Goal: Check status: Check status

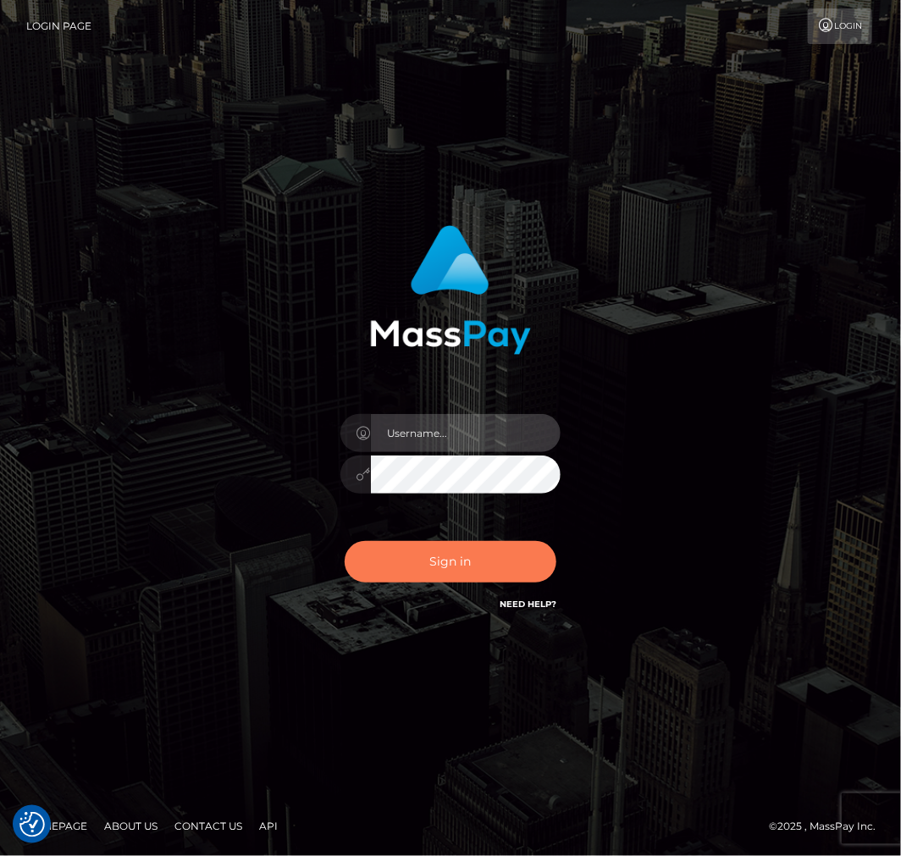
type input "aluasupport"
click at [462, 569] on button "Sign in" at bounding box center [450, 561] width 212 height 41
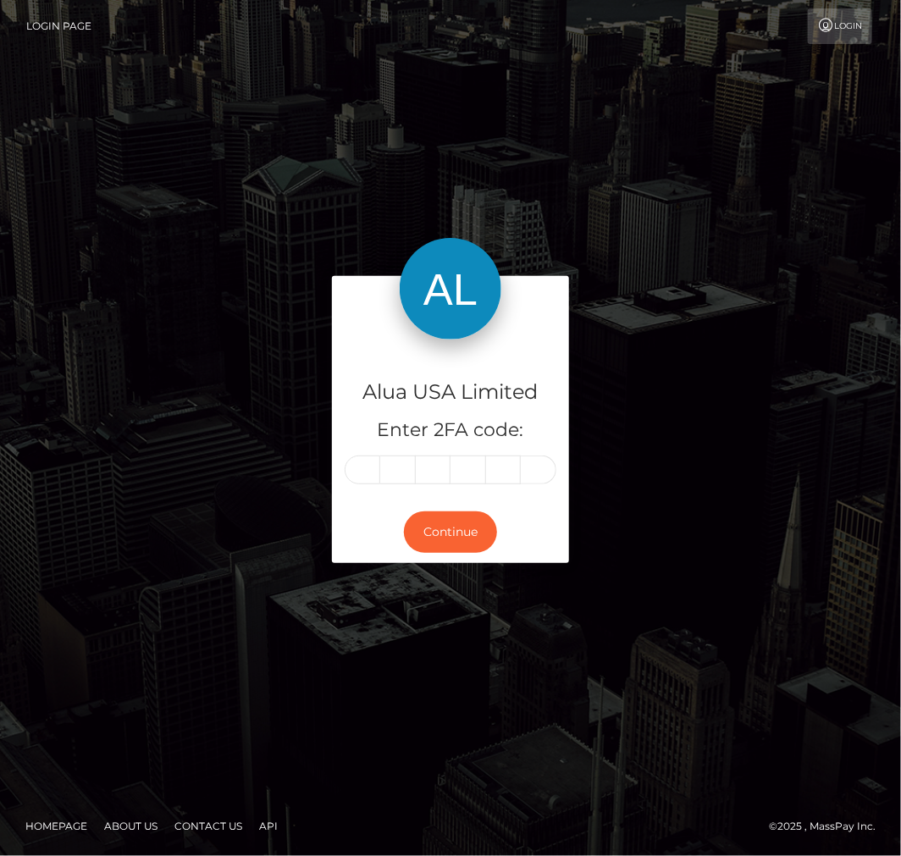
click at [368, 472] on input "text" at bounding box center [362, 469] width 36 height 29
type input "8"
type input "6"
type input "3"
type input "5"
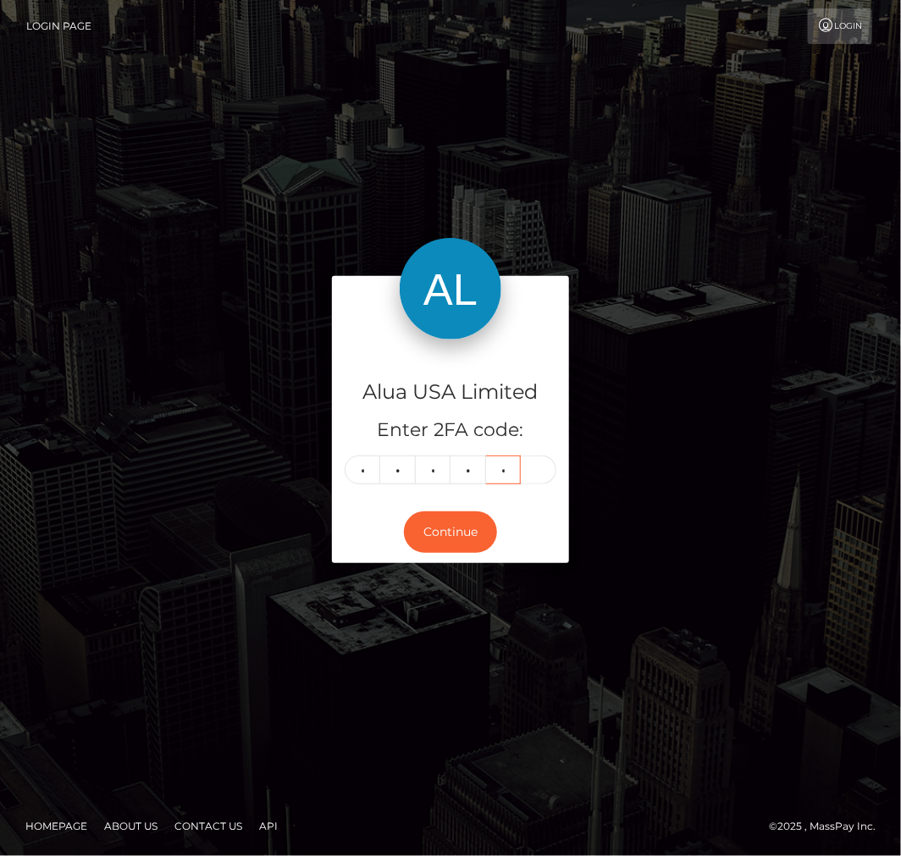
type input "1"
type input "2"
click at [449, 529] on button "Continue" at bounding box center [450, 531] width 93 height 41
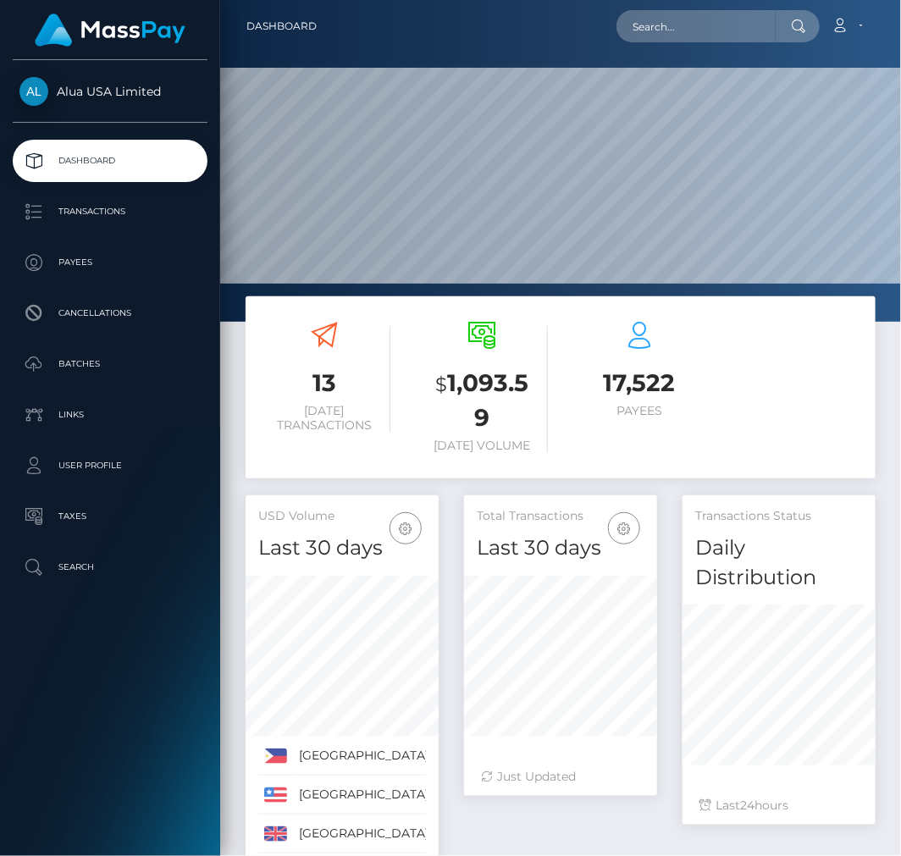
scroll to position [330, 193]
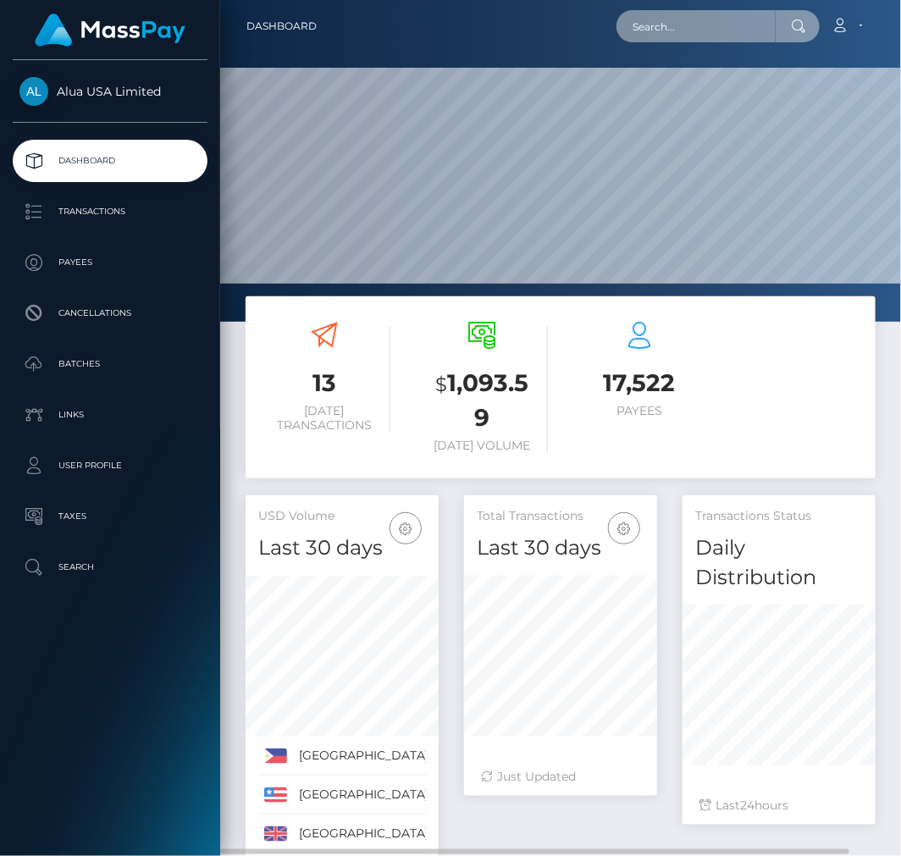
click at [700, 24] on input "text" at bounding box center [695, 26] width 159 height 32
paste input "6899b7be9402ef9ebf05115b"
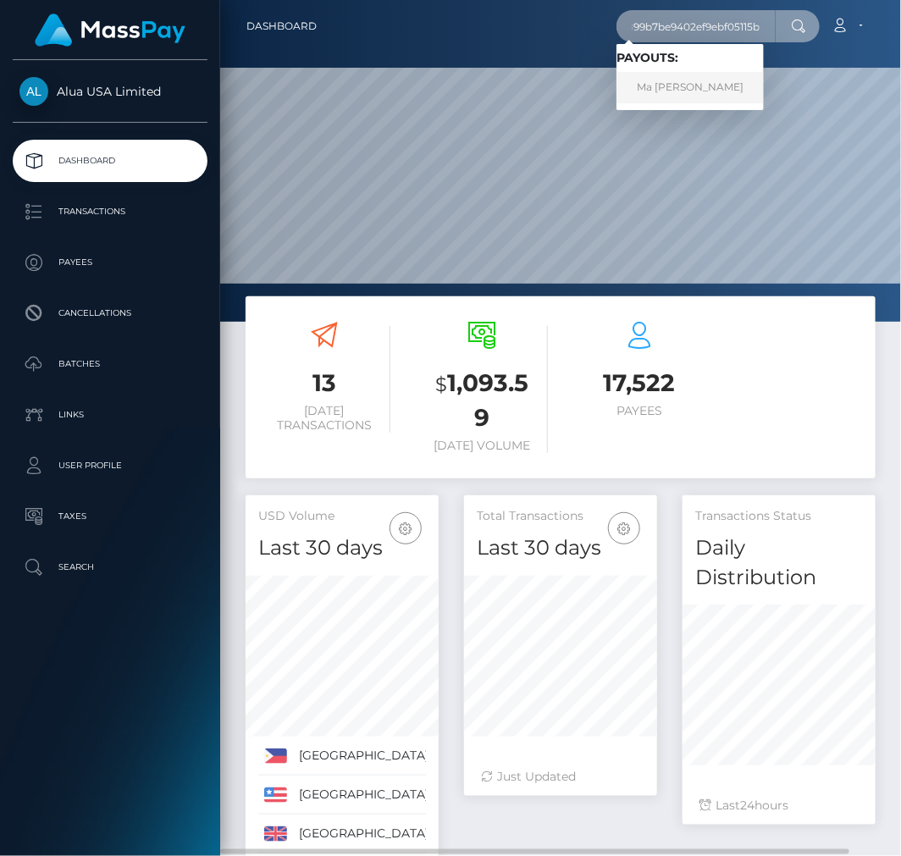
type input "6899b7be9402ef9ebf05115b"
click at [692, 83] on link "Ma Rocelle Picache" at bounding box center [689, 87] width 147 height 31
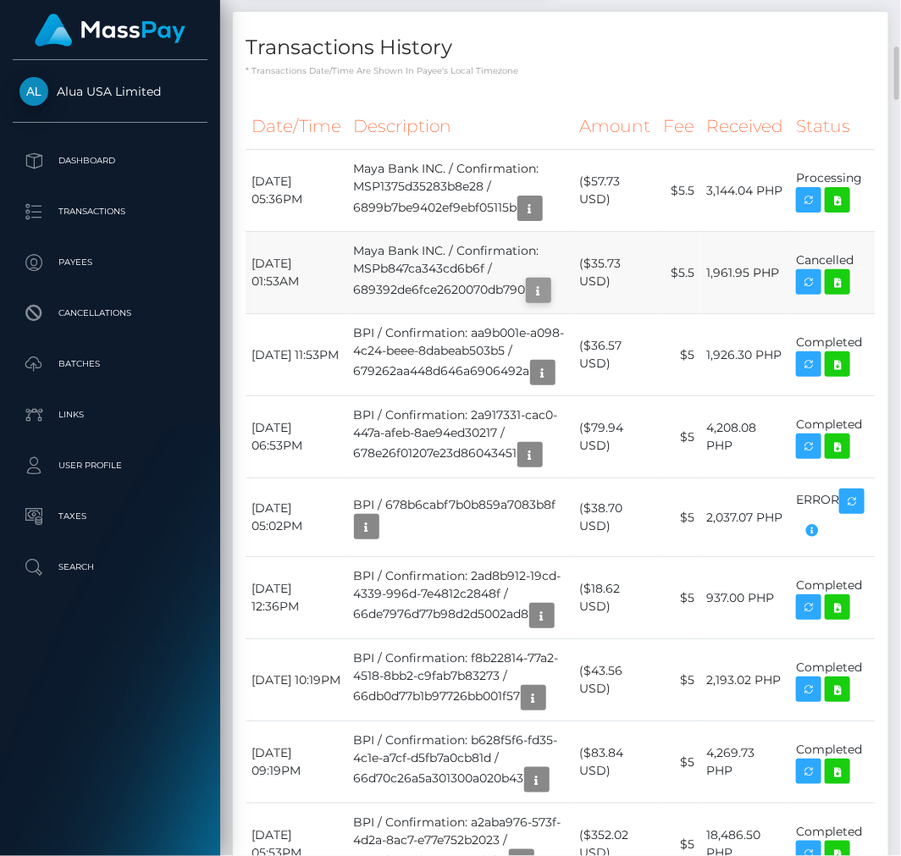
scroll to position [203, 193]
click at [548, 283] on icon "button" at bounding box center [538, 290] width 20 height 21
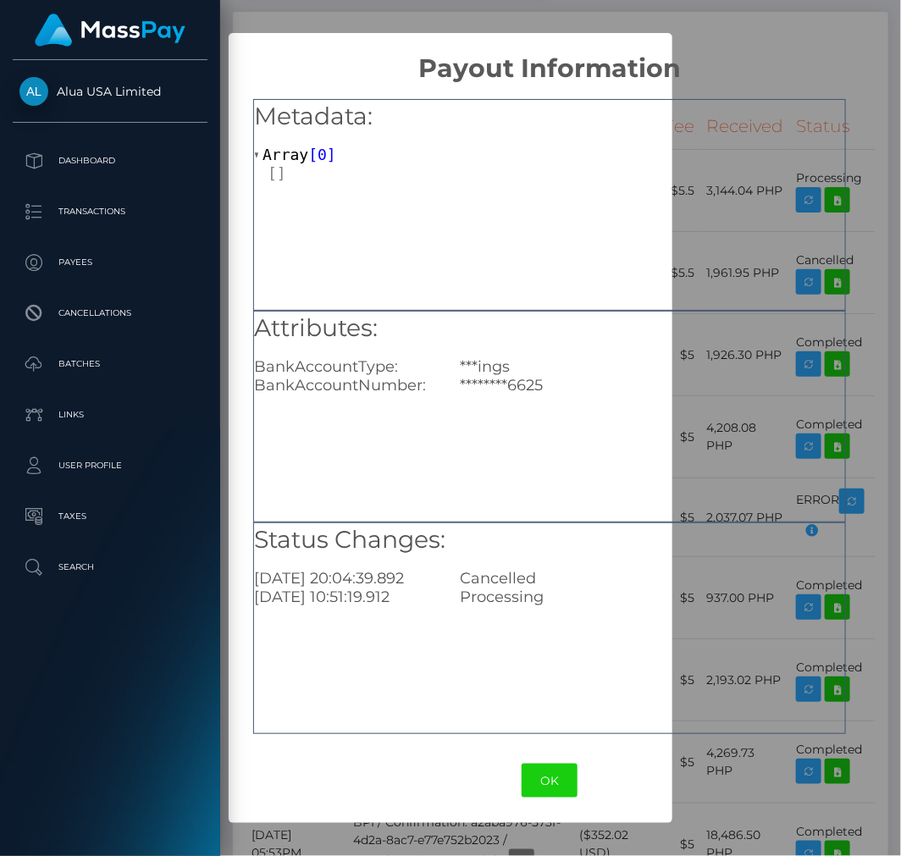
click at [852, 46] on h2 "Payout Information" at bounding box center [550, 58] width 642 height 51
click at [892, 3] on div "× Payout Information Metadata: Array [ 0 ] Attributes: BankAccountType: ***ings…" at bounding box center [450, 428] width 901 height 856
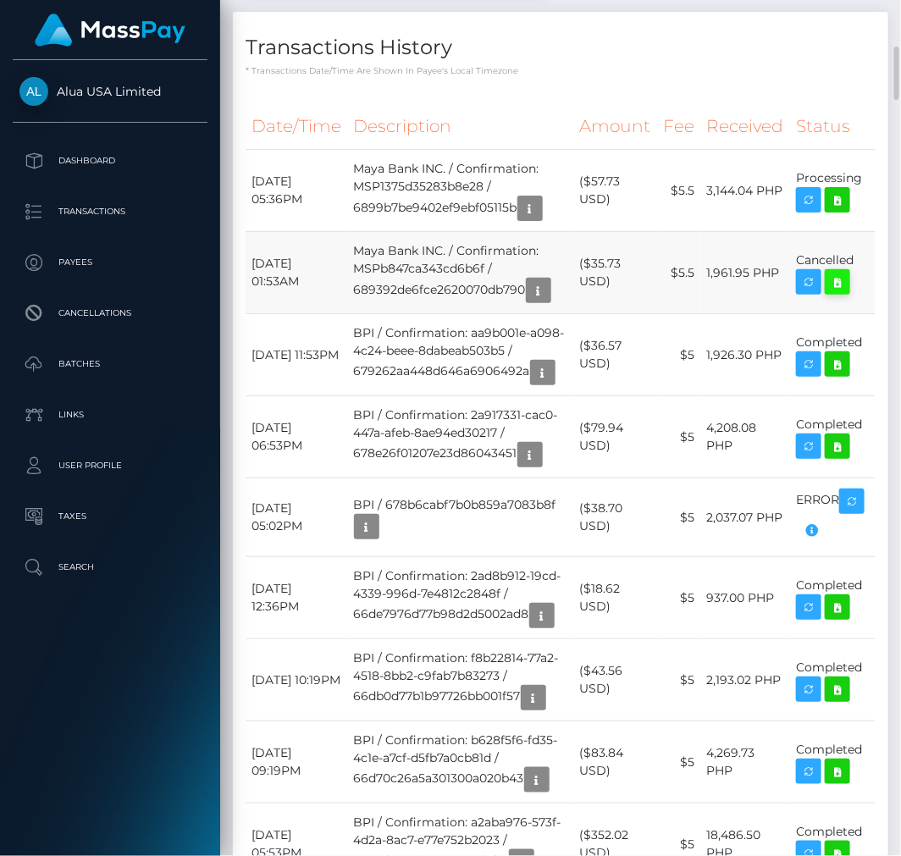
click at [844, 278] on icon at bounding box center [837, 282] width 20 height 21
